Goal: Transaction & Acquisition: Purchase product/service

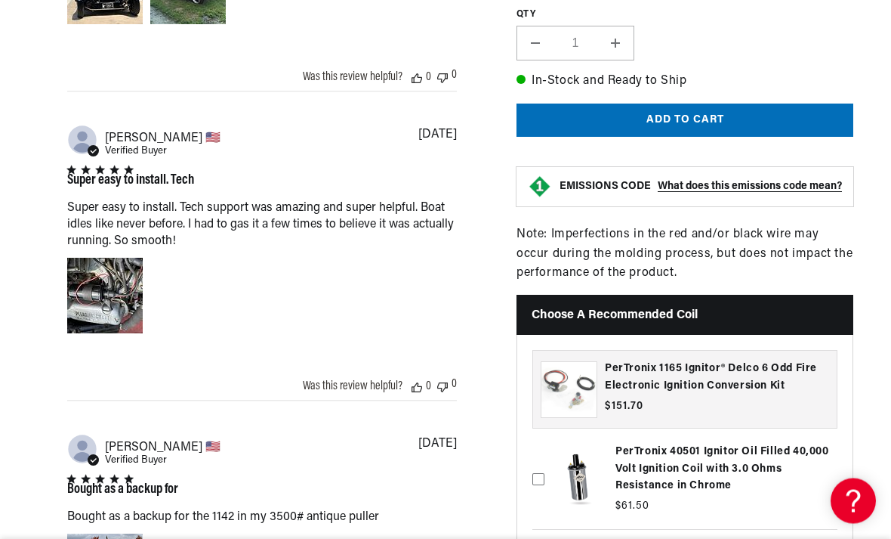
scroll to position [1369, 0]
click at [92, 320] on div "Image of Review by Joseph C. on October 12, 23 number 1" at bounding box center [105, 296] width 76 height 76
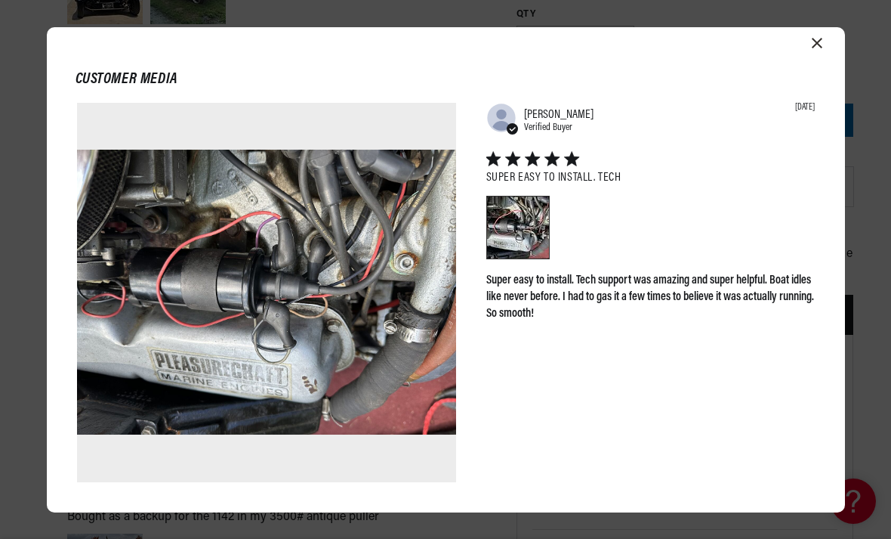
scroll to position [0, 755]
click at [813, 48] on icon "Close modal" at bounding box center [817, 43] width 11 height 11
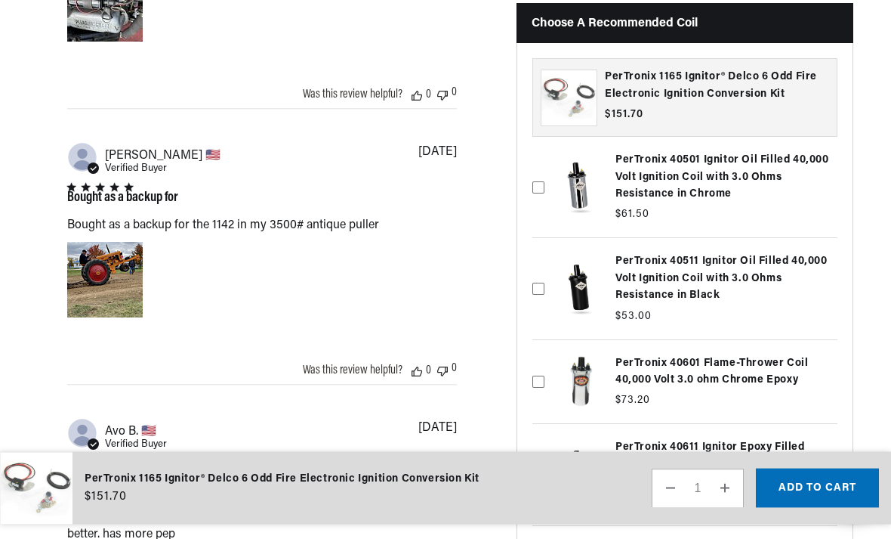
scroll to position [0, 1511]
click at [97, 318] on div "Image of Review by John G. on July 20, 23 number 1" at bounding box center [105, 281] width 76 height 76
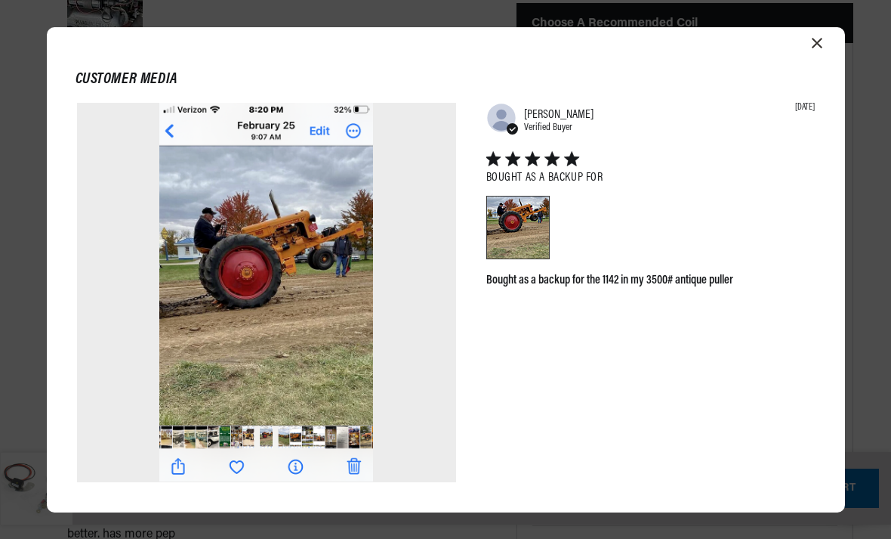
click at [10, 350] on div "Customer media Abstract user icon [PERSON_NAME] Verified Buyer [DATE] Bought as…" at bounding box center [445, 269] width 891 height 539
click at [807, 59] on div "Customer media Abstract user icon [PERSON_NAME] Verified Buyer [DATE] Bought as…" at bounding box center [446, 269] width 799 height 485
click at [821, 48] on icon "Close modal" at bounding box center [817, 43] width 11 height 11
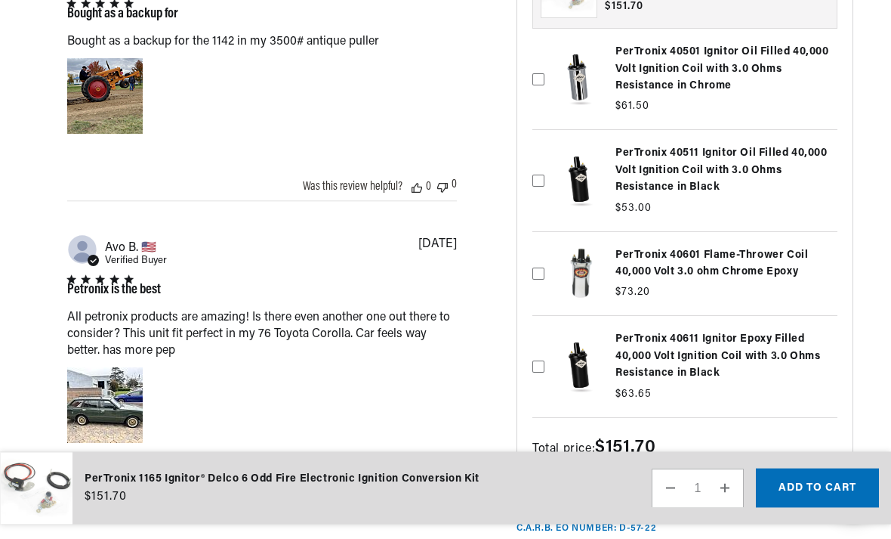
scroll to position [1844, 0]
click at [712, 227] on label at bounding box center [685, 180] width 305 height 93
click at [545, 153] on input "checkbox" at bounding box center [539, 147] width 12 height 12
click at [541, 181] on icon at bounding box center [539, 180] width 6 height 4
click at [541, 153] on input "checkbox" at bounding box center [539, 147] width 12 height 12
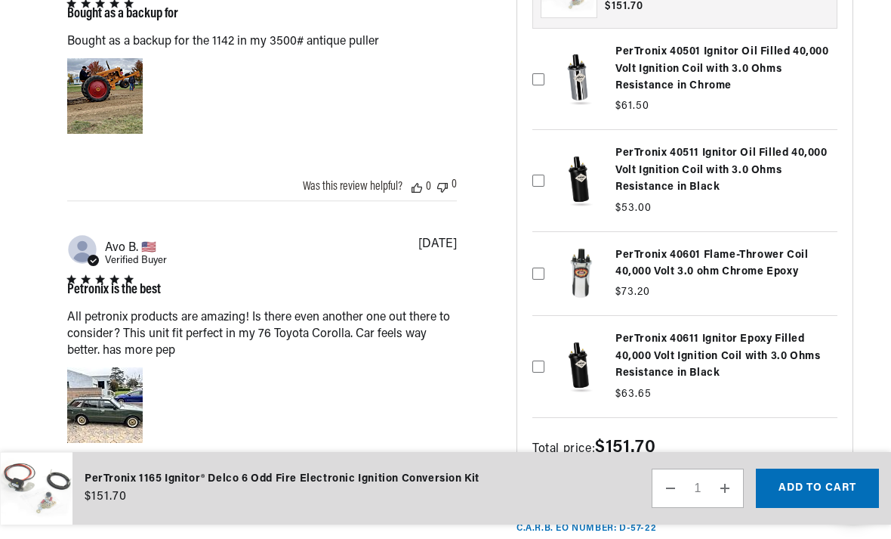
click at [697, 227] on label at bounding box center [685, 180] width 305 height 93
click at [545, 153] on input "checkbox" at bounding box center [539, 147] width 12 height 12
click at [730, 227] on label at bounding box center [685, 180] width 305 height 93
click at [545, 153] on input "checkbox" at bounding box center [539, 147] width 12 height 12
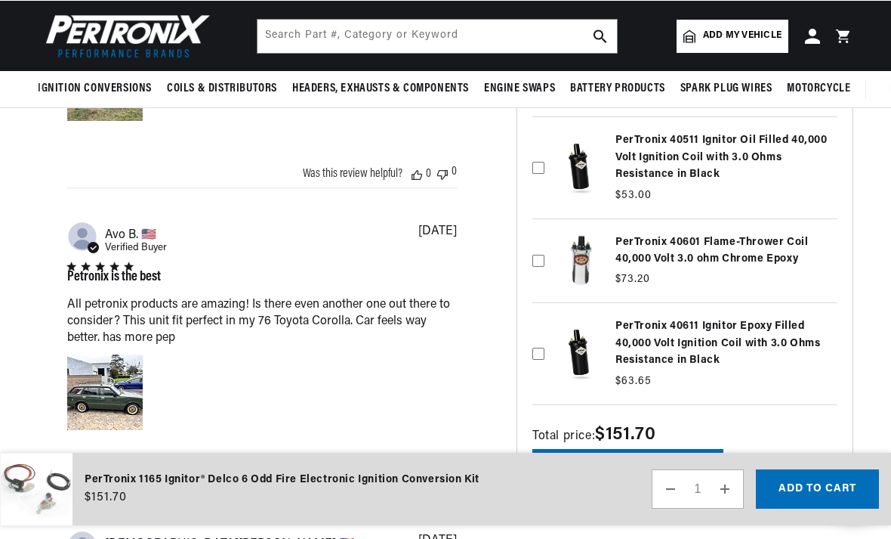
scroll to position [1857, 0]
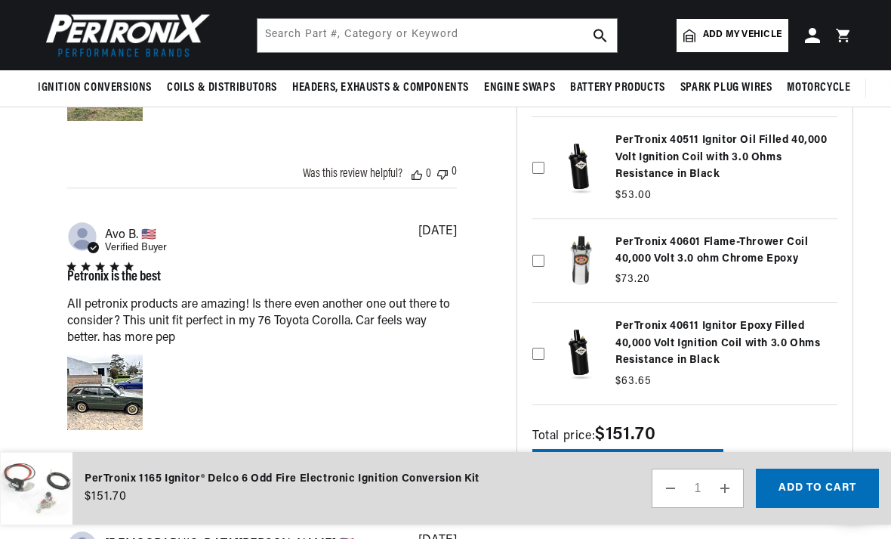
click at [699, 214] on label at bounding box center [685, 167] width 305 height 93
click at [545, 141] on input "checkbox" at bounding box center [539, 134] width 12 height 12
checkbox input "true"
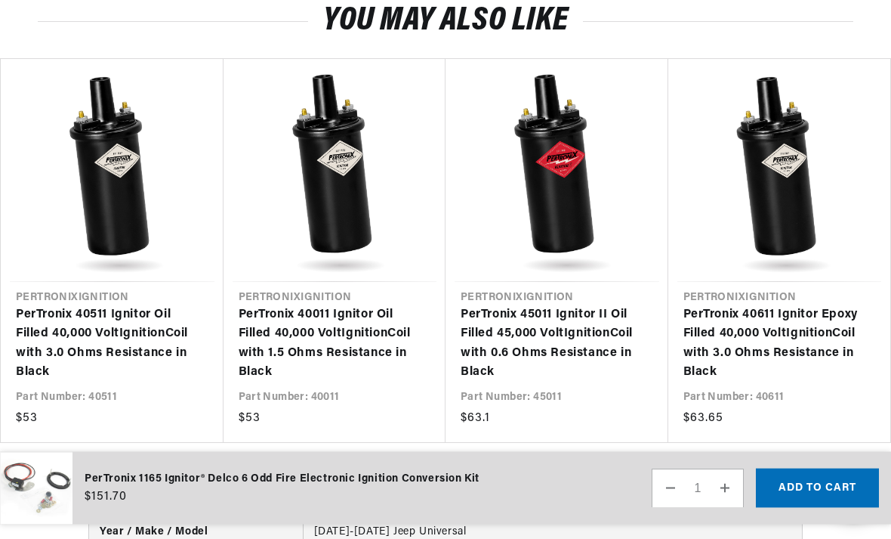
scroll to position [2834, 0]
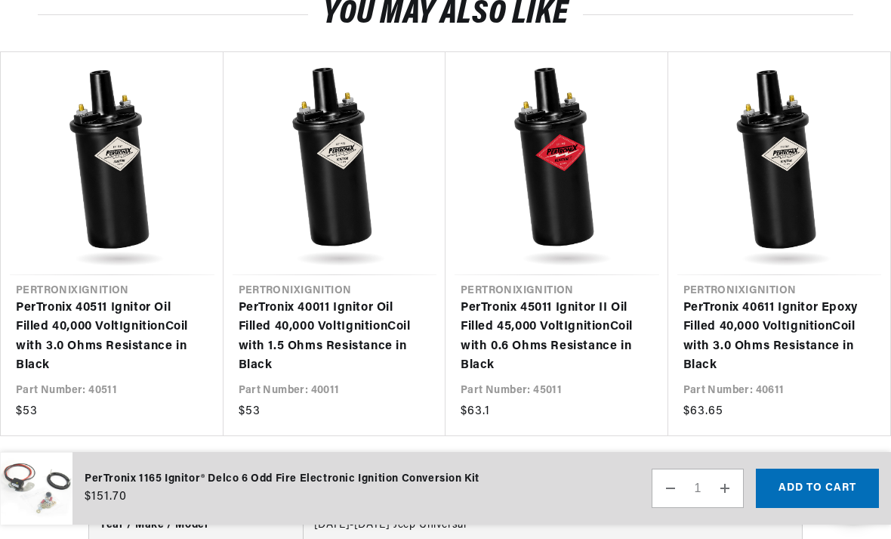
click at [54, 375] on link "PerTronix 40511 Ignitor Oil Filled 40,000 Volt Ignition Coil with 3.0 Ohms Resi…" at bounding box center [105, 336] width 178 height 77
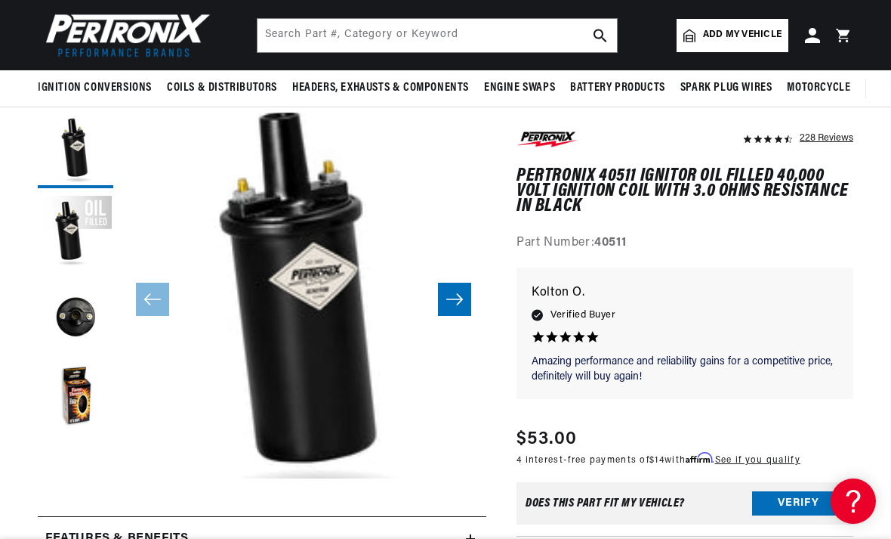
scroll to position [116, 0]
click at [60, 313] on button "Load image 3 in gallery view" at bounding box center [76, 316] width 76 height 76
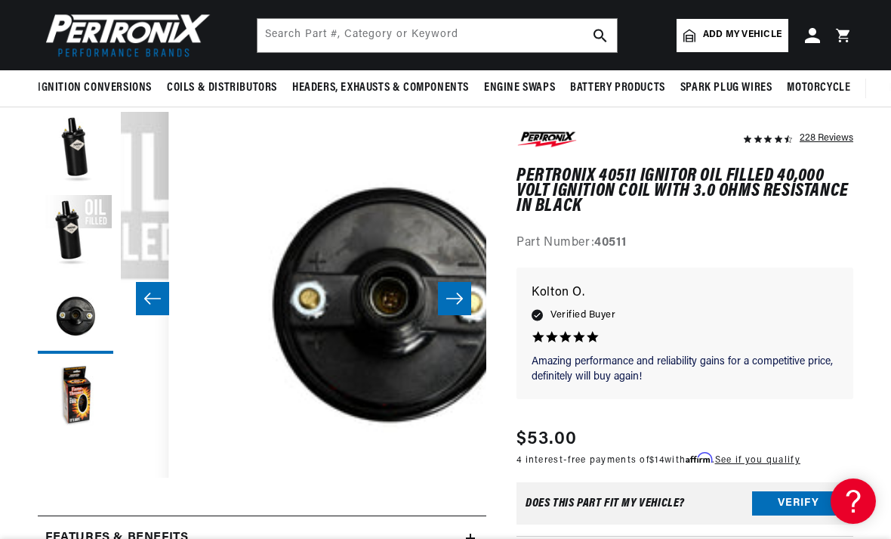
scroll to position [0, 731]
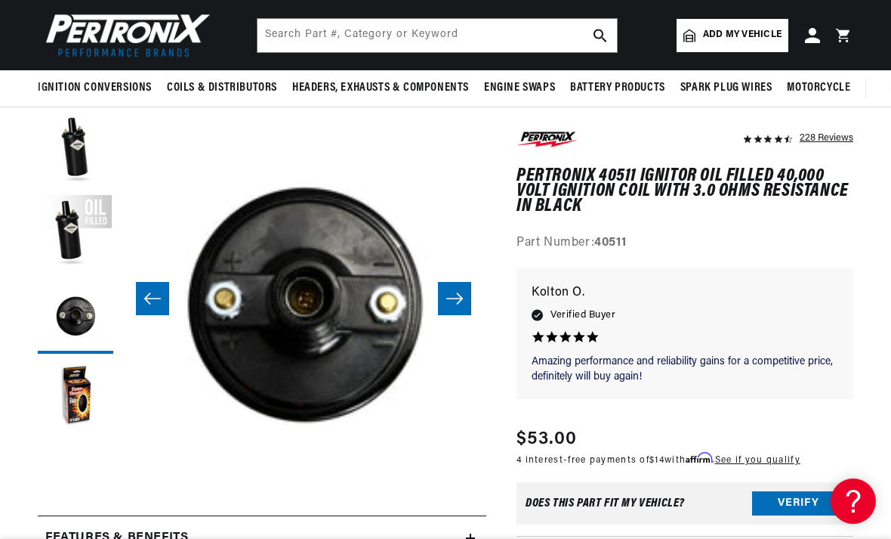
click at [69, 223] on button "Load image 2 in gallery view" at bounding box center [76, 233] width 76 height 76
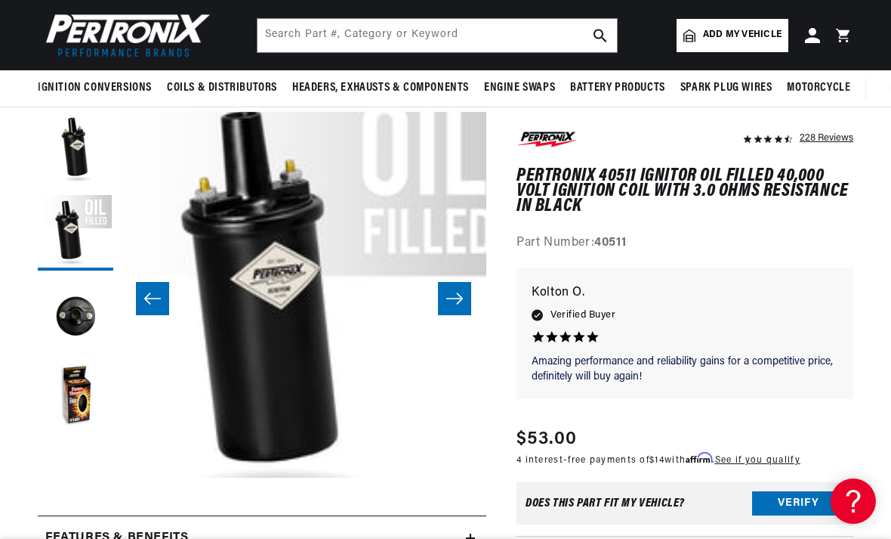
scroll to position [0, 0]
click at [71, 313] on button "Load image 3 in gallery view" at bounding box center [76, 316] width 76 height 76
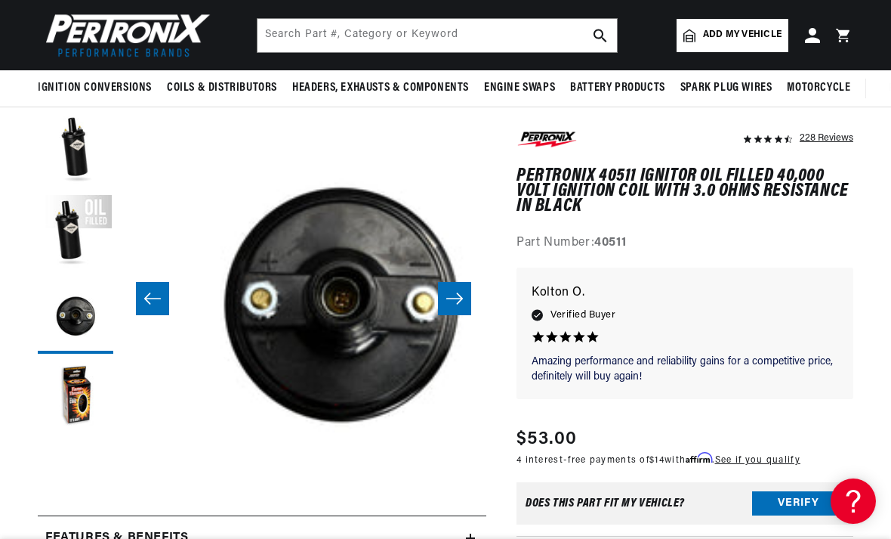
scroll to position [0, 731]
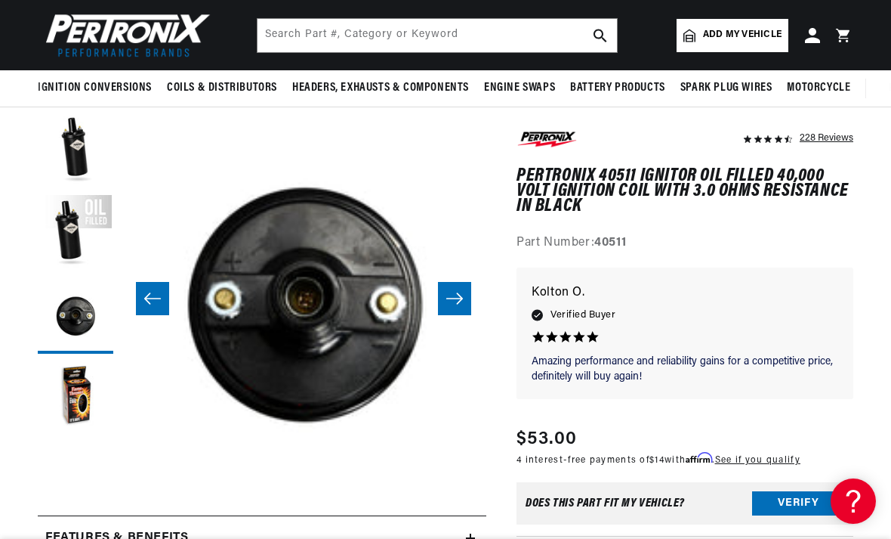
click at [72, 392] on button "Load image 4 in gallery view" at bounding box center [76, 399] width 76 height 76
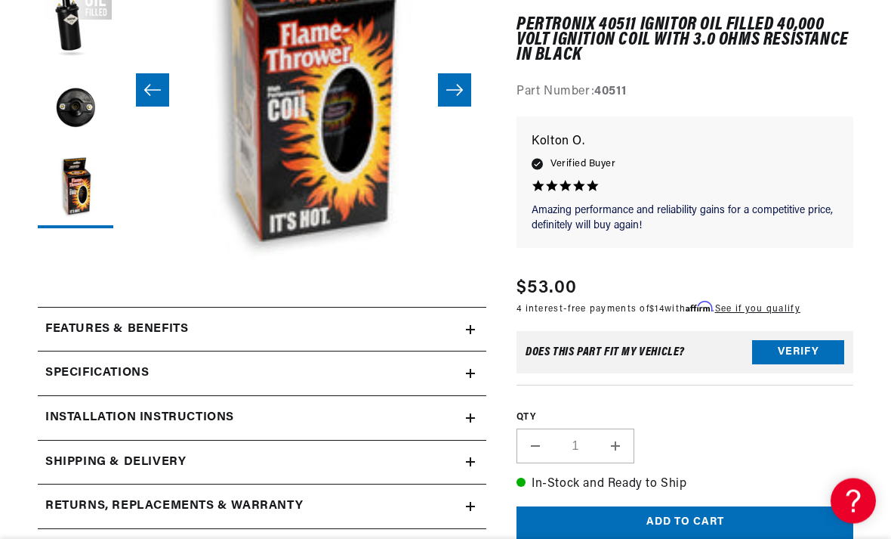
scroll to position [0, 0]
